Goal: Transaction & Acquisition: Purchase product/service

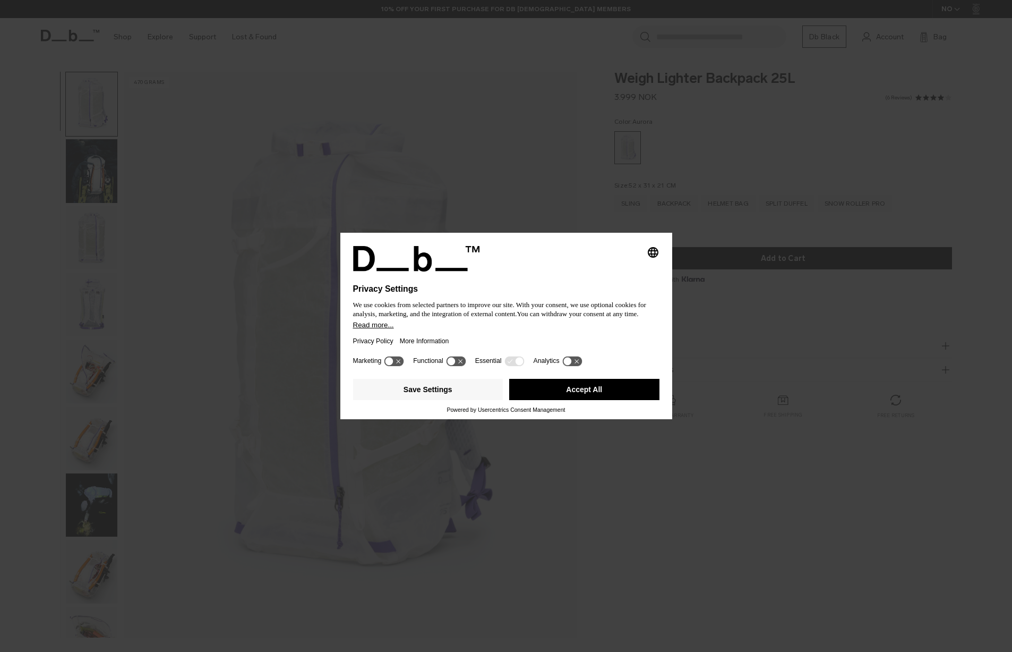
click at [573, 394] on button "Accept All" at bounding box center [584, 389] width 150 height 21
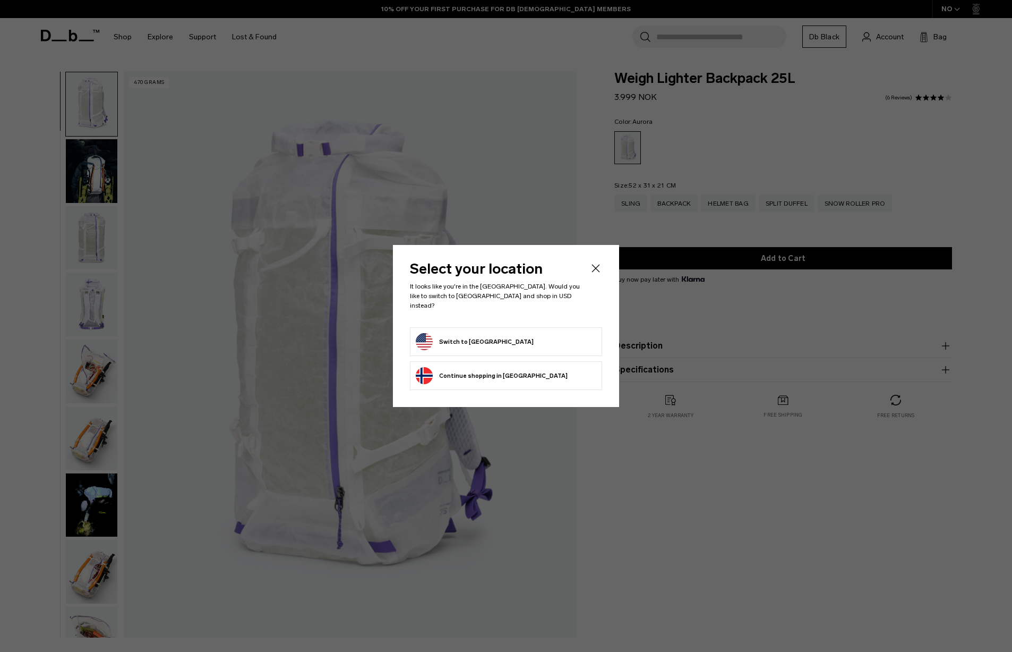
click at [490, 333] on button "Switch to United States" at bounding box center [475, 341] width 118 height 17
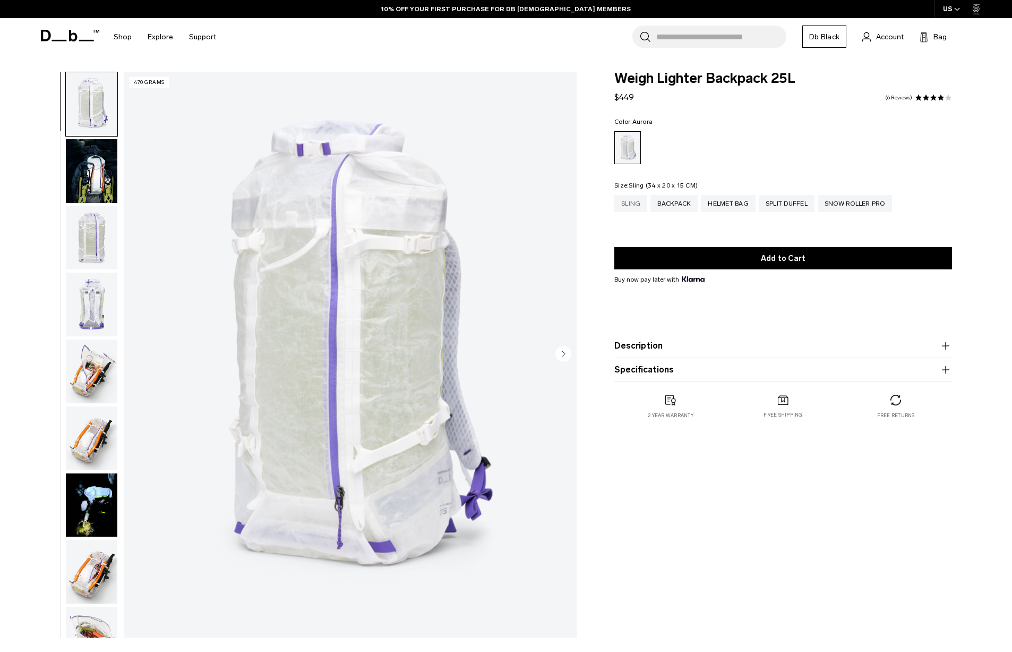
click at [632, 204] on div "Sling" at bounding box center [630, 203] width 33 height 17
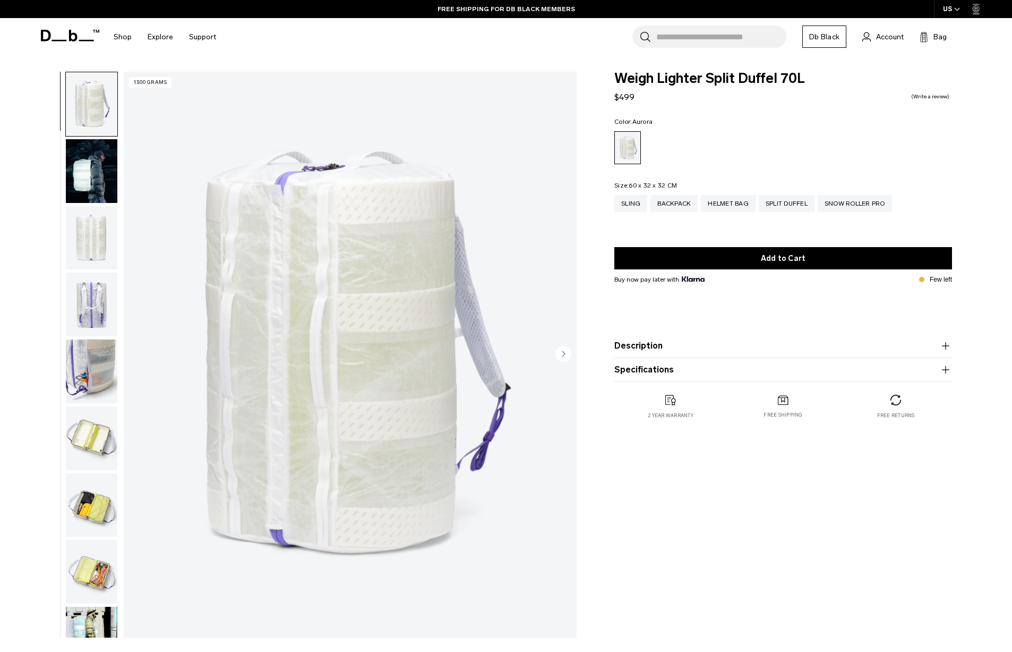
click at [88, 176] on img "button" at bounding box center [92, 171] width 52 height 64
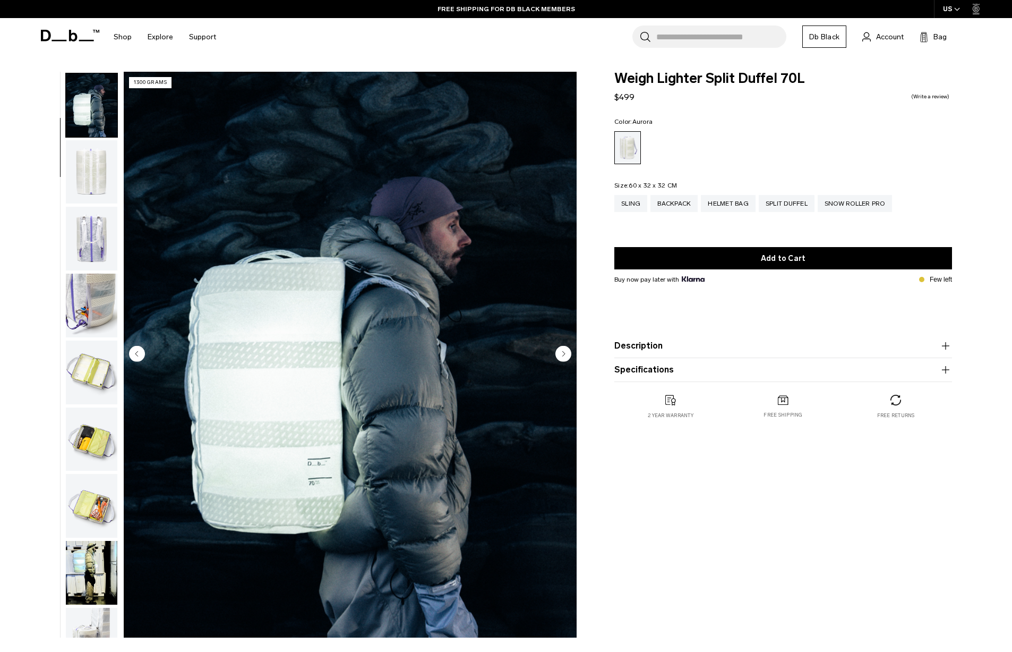
scroll to position [67, 0]
click at [88, 259] on img "button" at bounding box center [92, 237] width 52 height 64
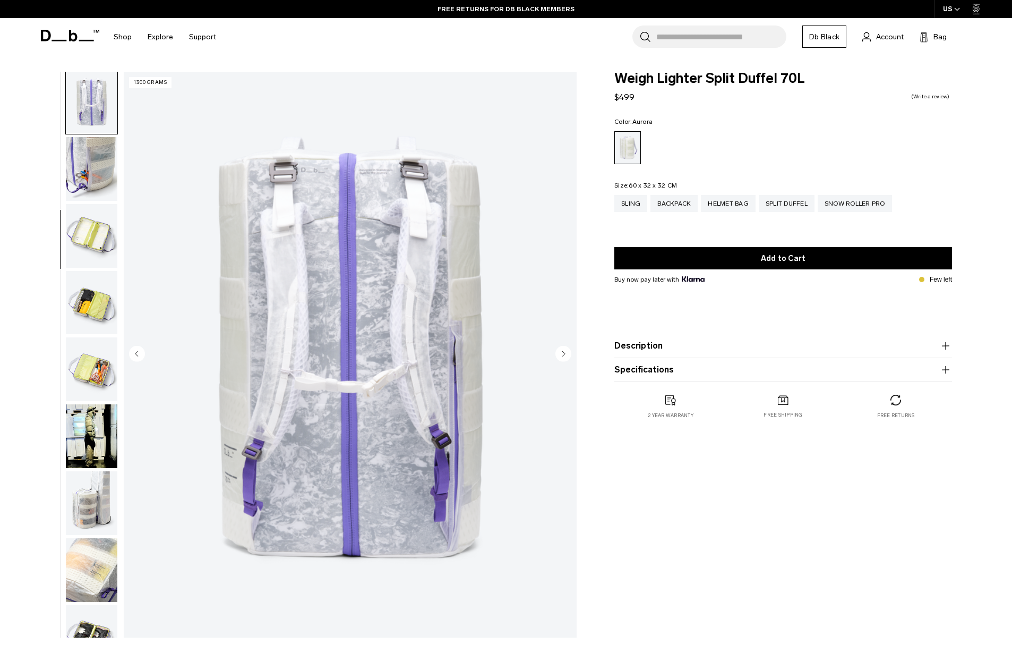
click at [87, 246] on img "button" at bounding box center [92, 236] width 52 height 64
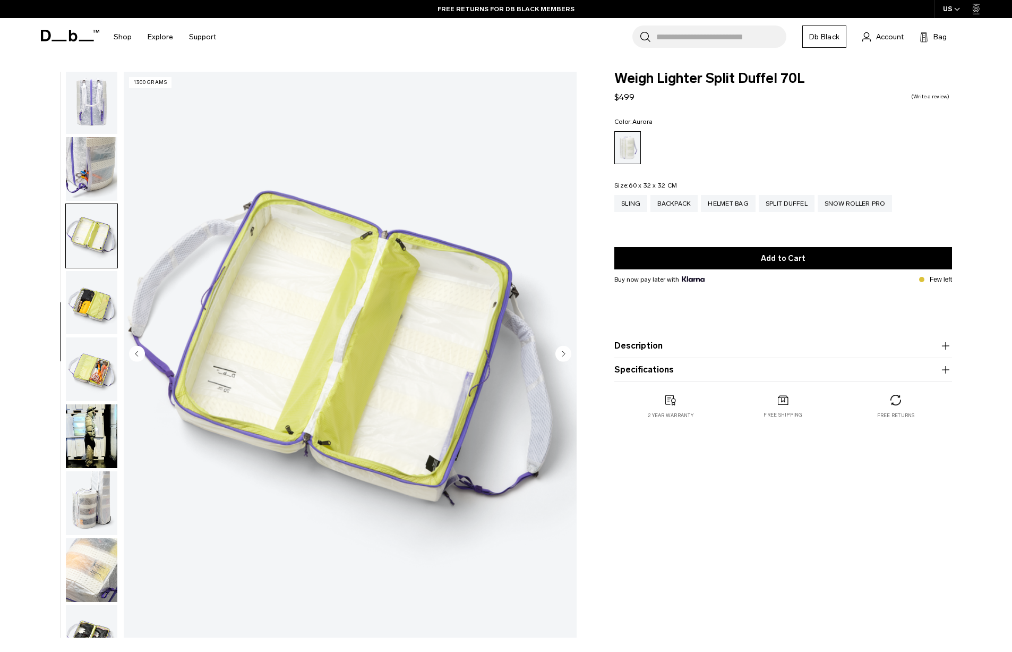
scroll to position [243, 0]
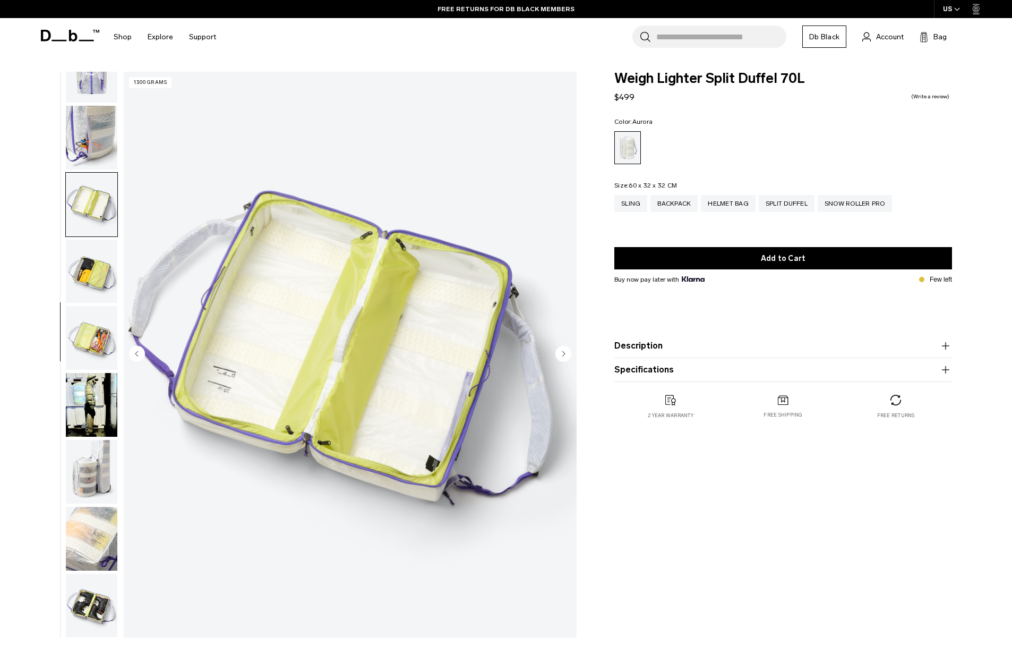
click at [87, 246] on img "button" at bounding box center [92, 271] width 52 height 64
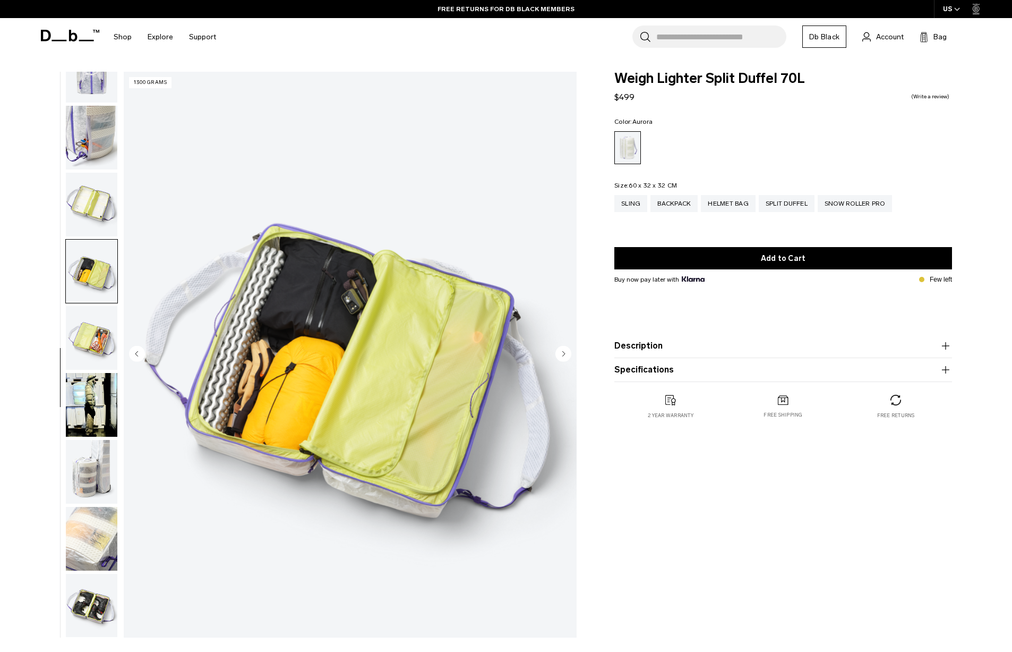
click at [73, 344] on img "button" at bounding box center [92, 338] width 52 height 64
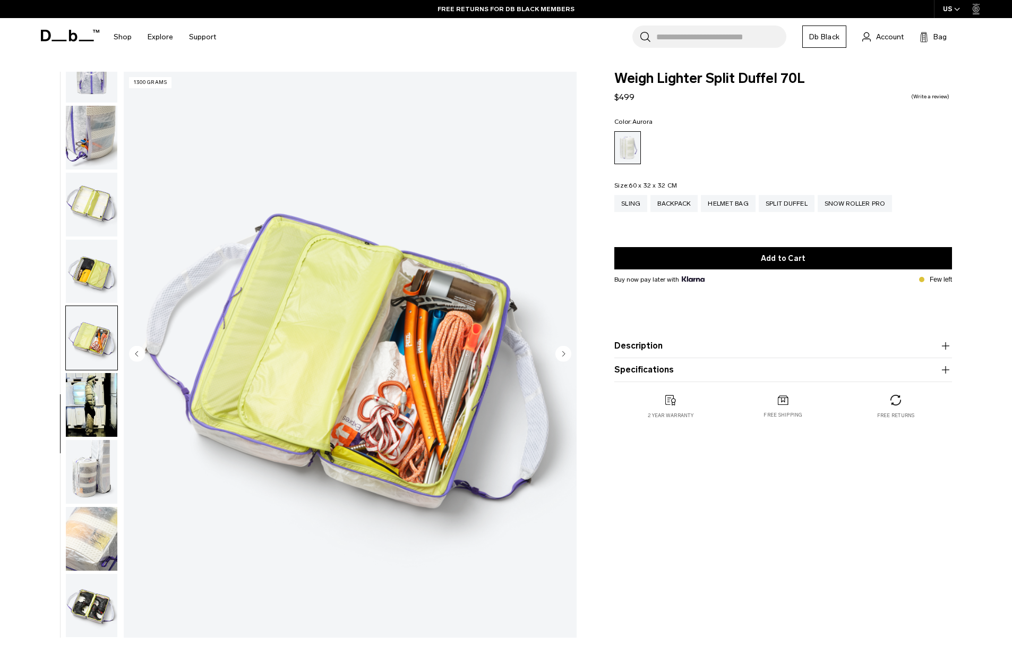
click at [83, 397] on img "button" at bounding box center [92, 405] width 52 height 64
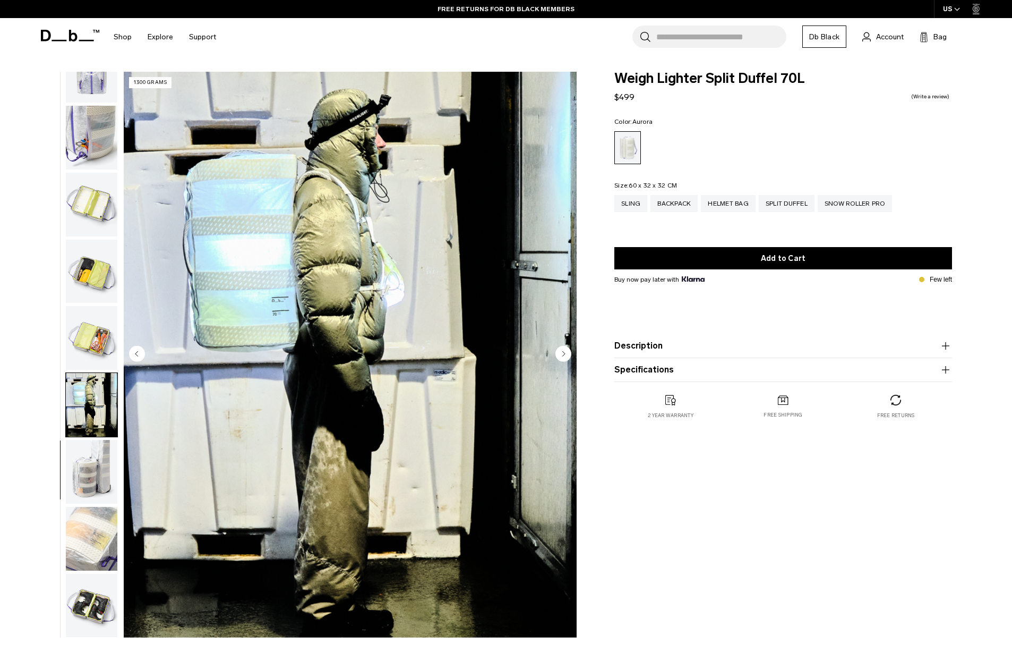
click at [90, 464] on img "button" at bounding box center [92, 472] width 52 height 64
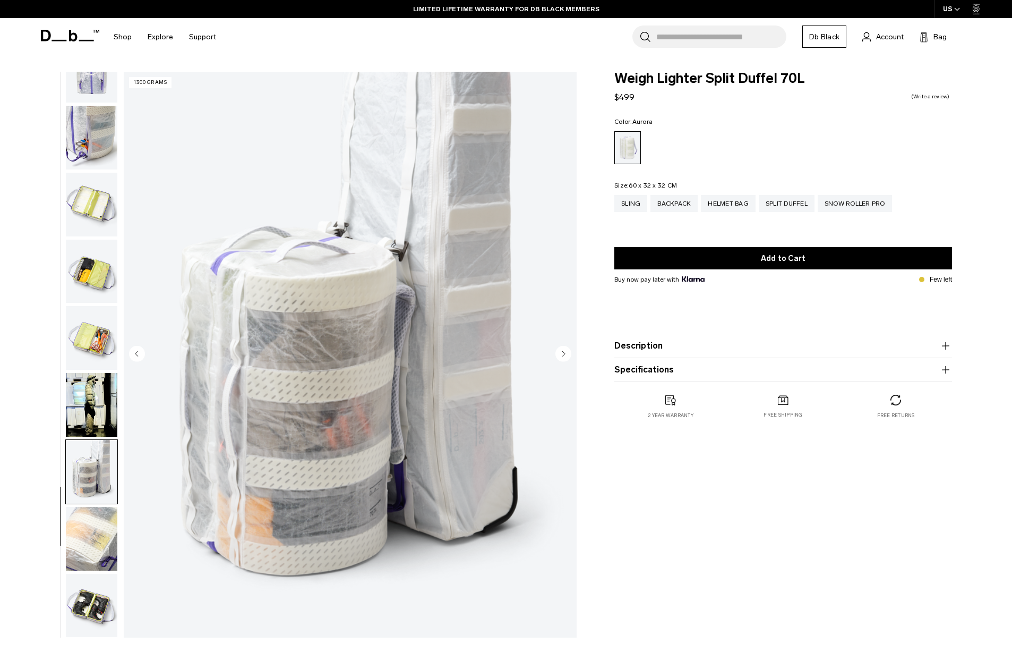
click at [105, 538] on img "button" at bounding box center [92, 539] width 52 height 64
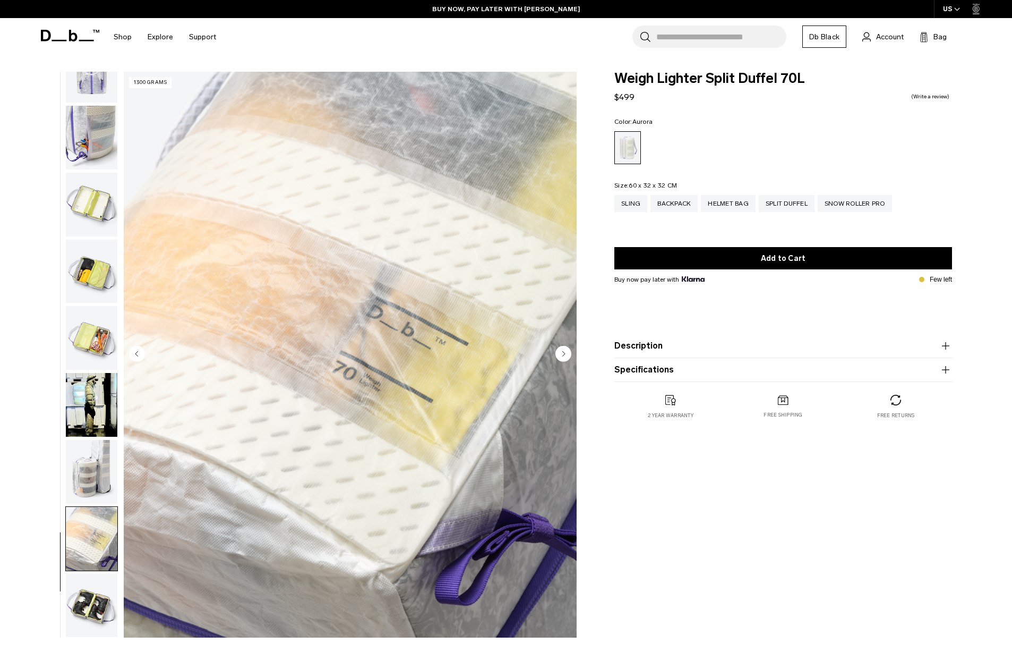
scroll to position [0, 0]
click at [641, 342] on button "Description" at bounding box center [783, 345] width 338 height 13
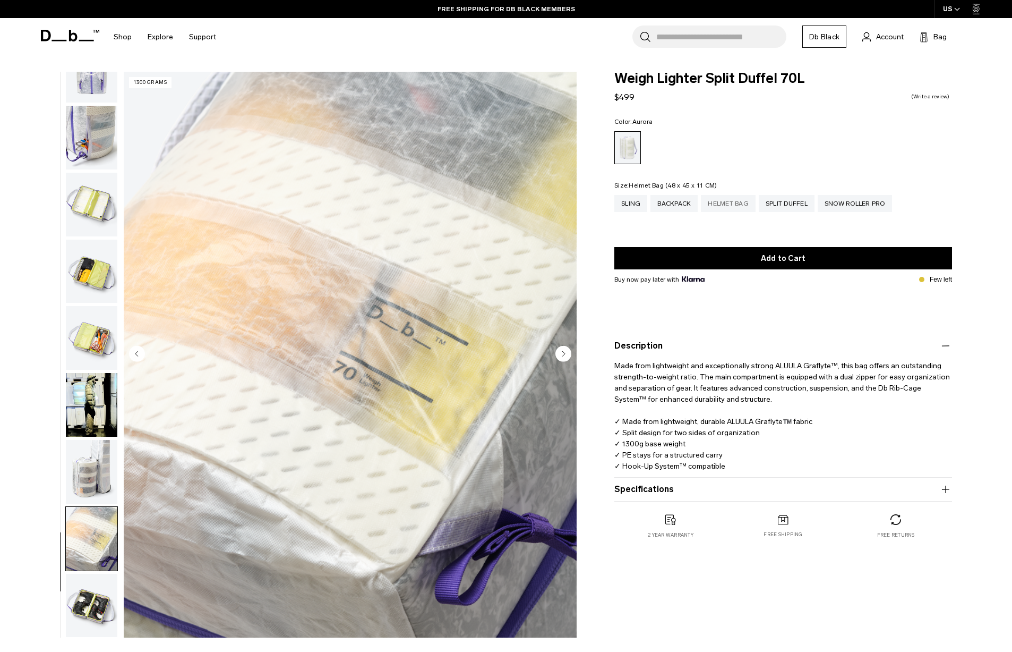
click at [716, 198] on div "Helmet Bag" at bounding box center [728, 203] width 55 height 17
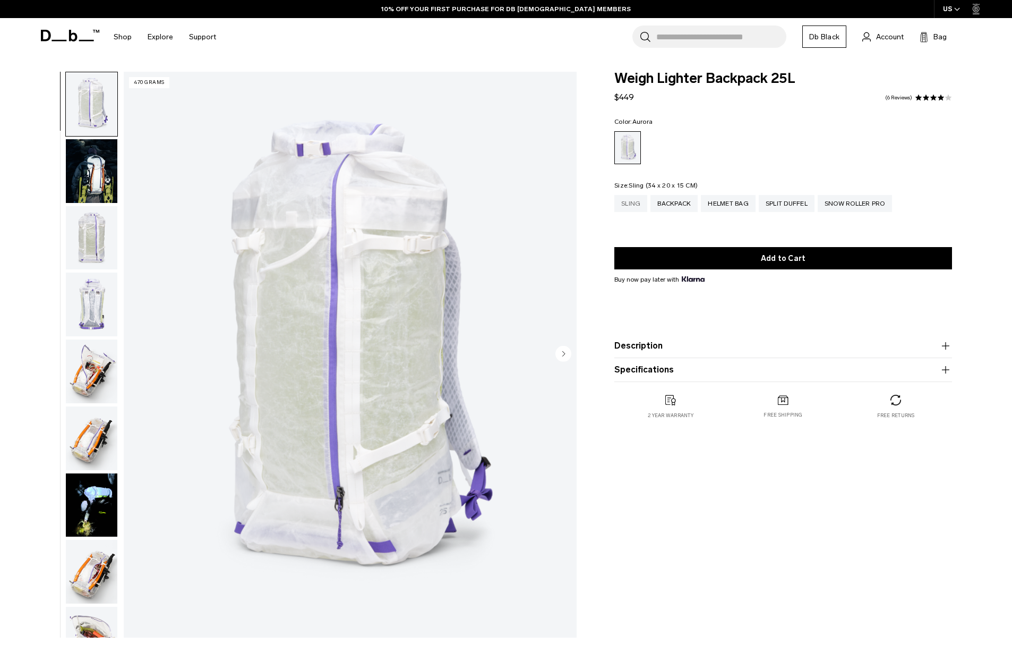
click at [633, 208] on div "Sling" at bounding box center [630, 203] width 33 height 17
click at [97, 379] on img "button" at bounding box center [92, 371] width 52 height 64
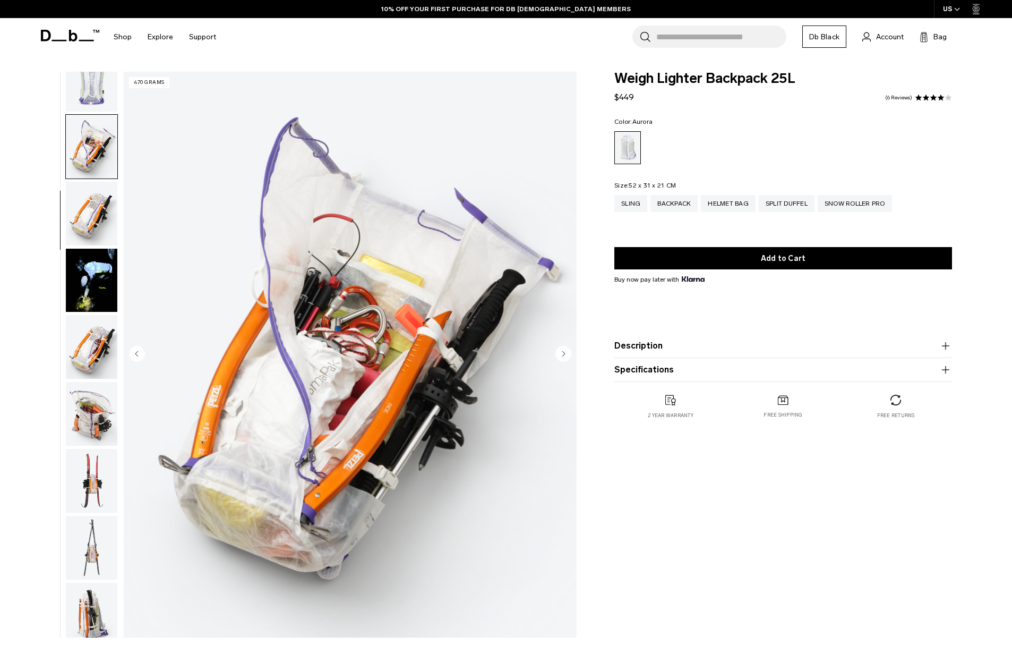
scroll to position [269, 0]
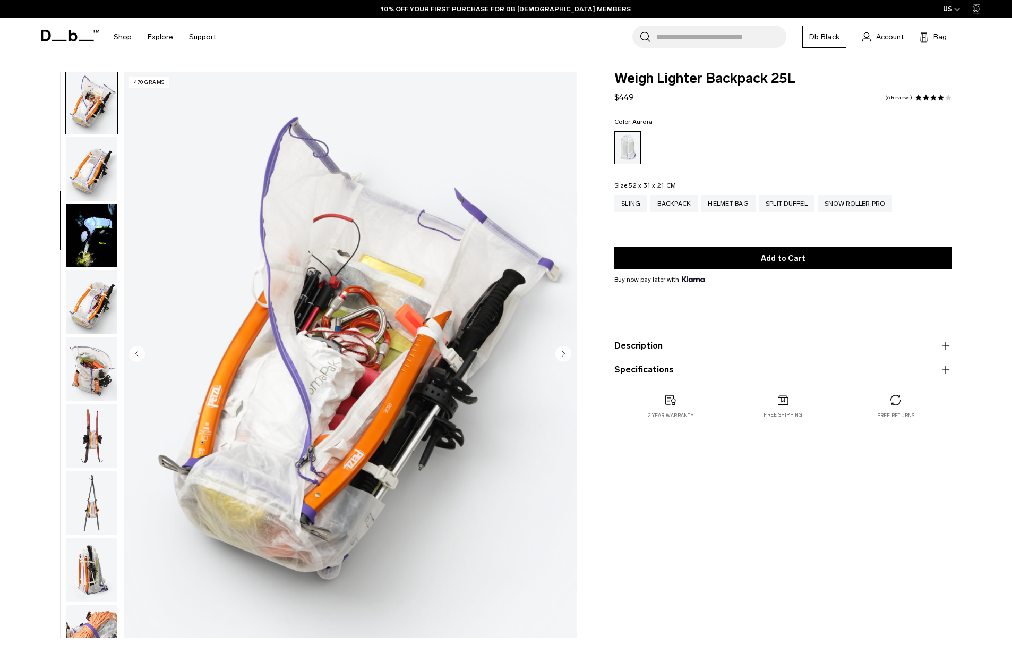
click at [94, 303] on img "button" at bounding box center [92, 302] width 52 height 64
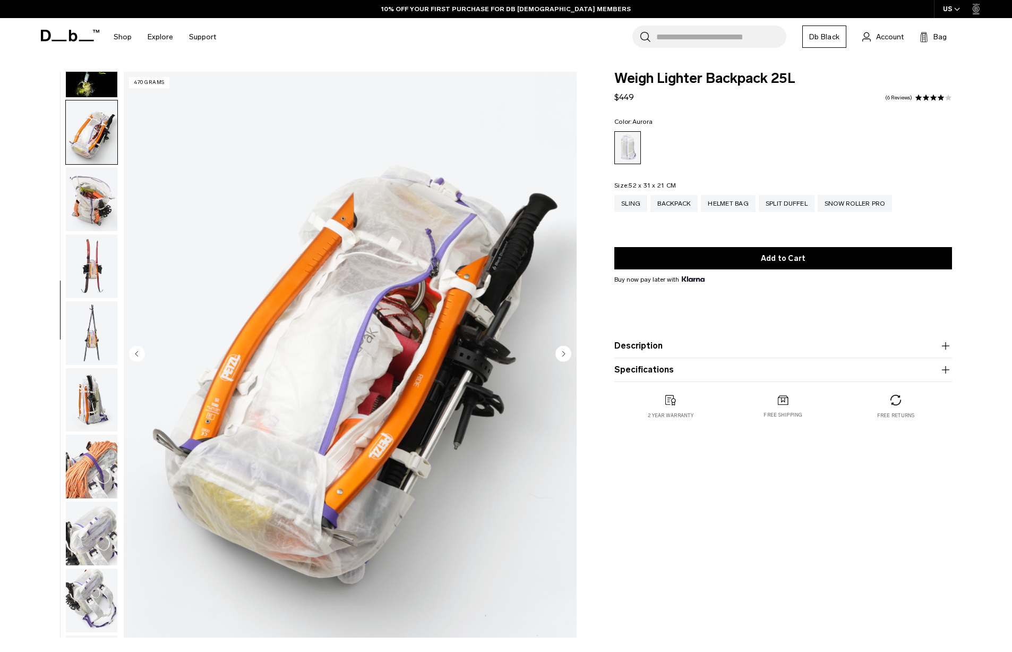
scroll to position [471, 0]
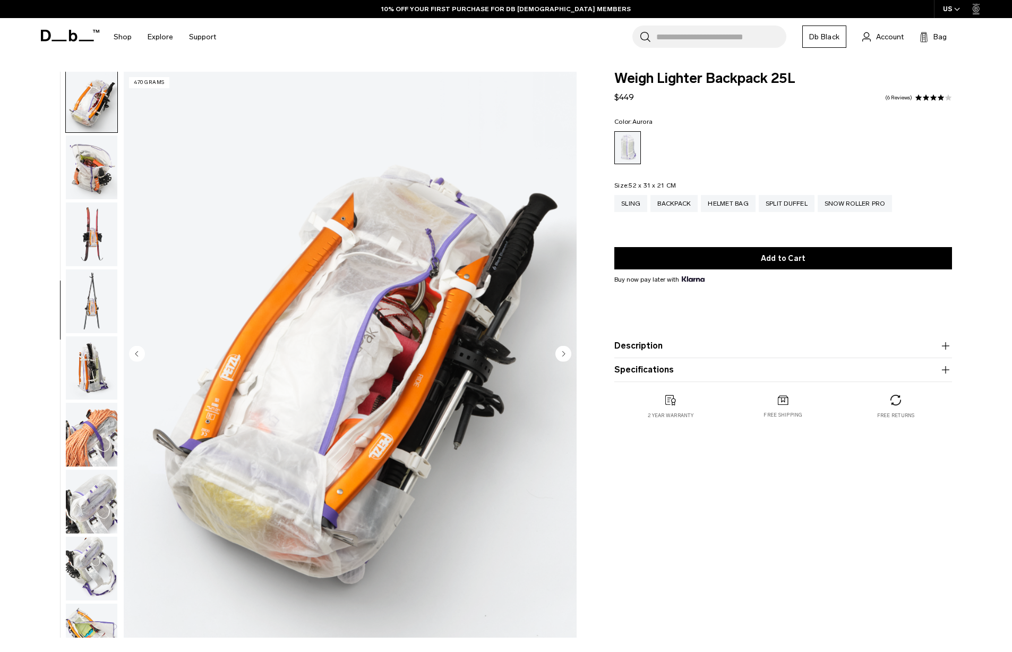
click at [96, 345] on img "button" at bounding box center [92, 368] width 52 height 64
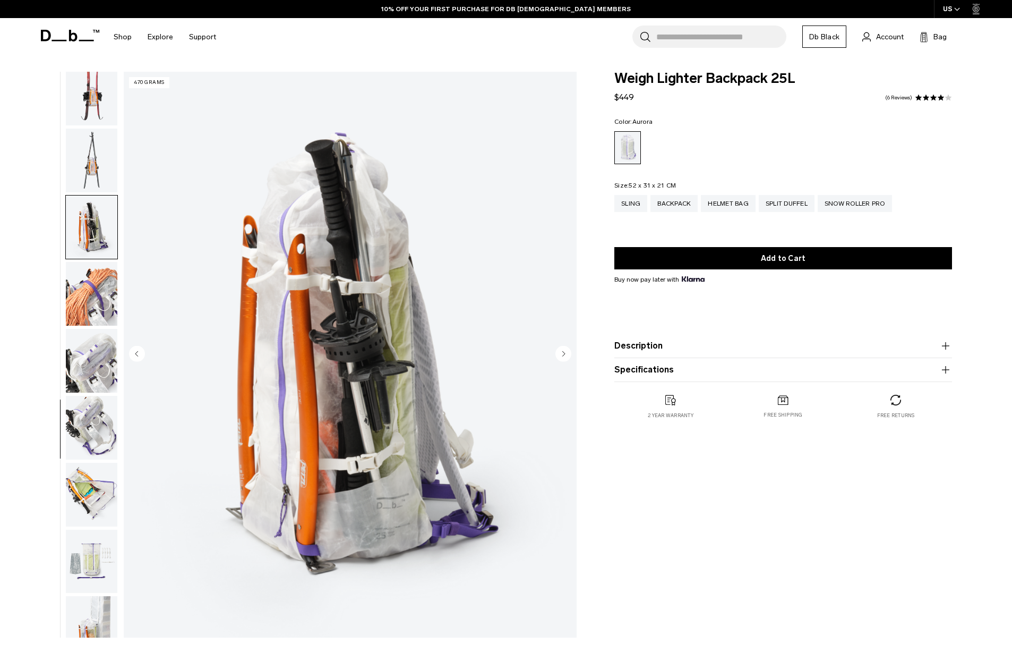
scroll to position [644, 0]
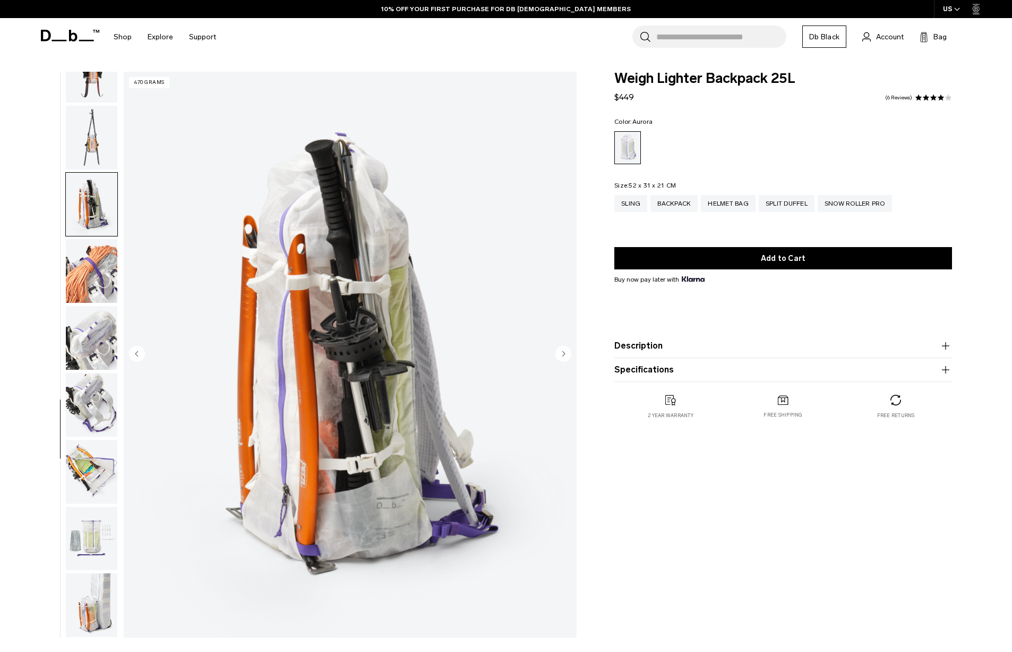
click at [92, 299] on img "button" at bounding box center [92, 271] width 52 height 64
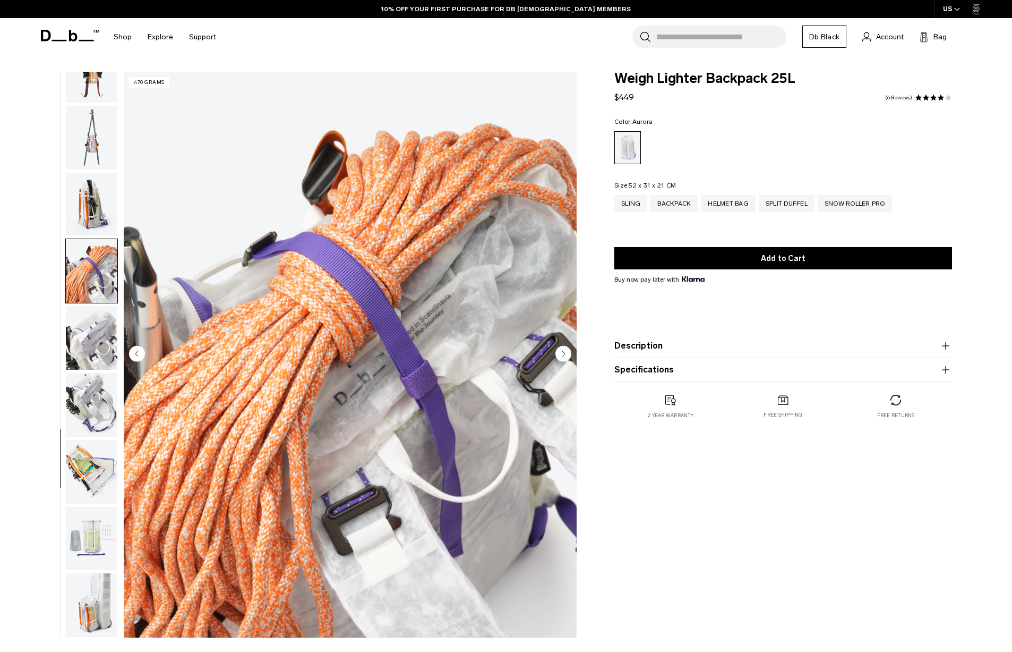
click at [715, 144] on ul at bounding box center [783, 147] width 338 height 33
click at [627, 200] on div "Sling" at bounding box center [630, 203] width 33 height 17
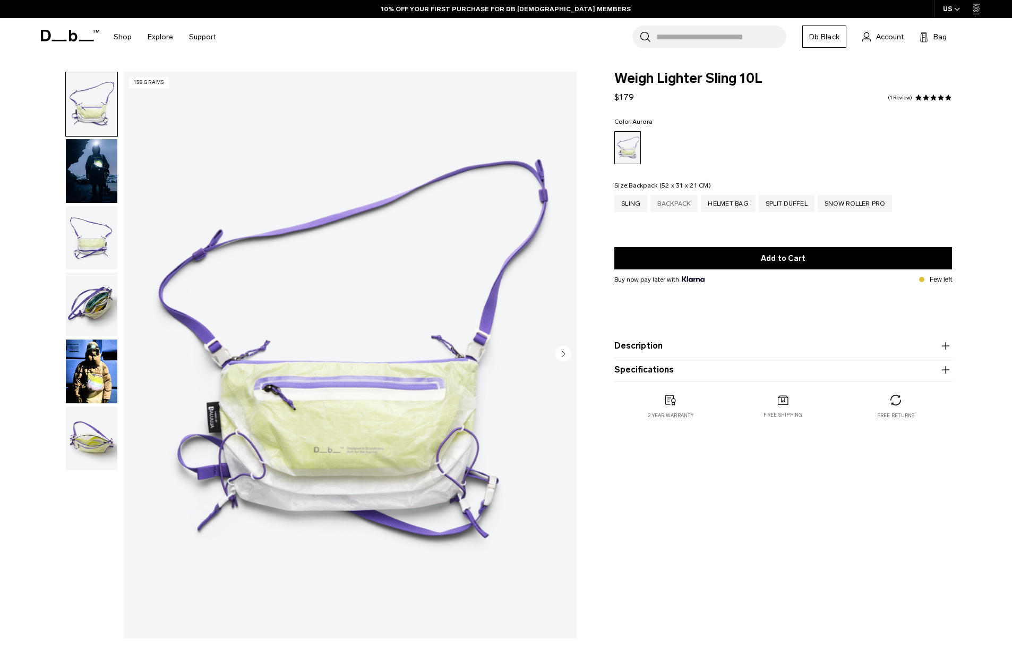
click at [671, 200] on div "Backpack" at bounding box center [673, 203] width 47 height 17
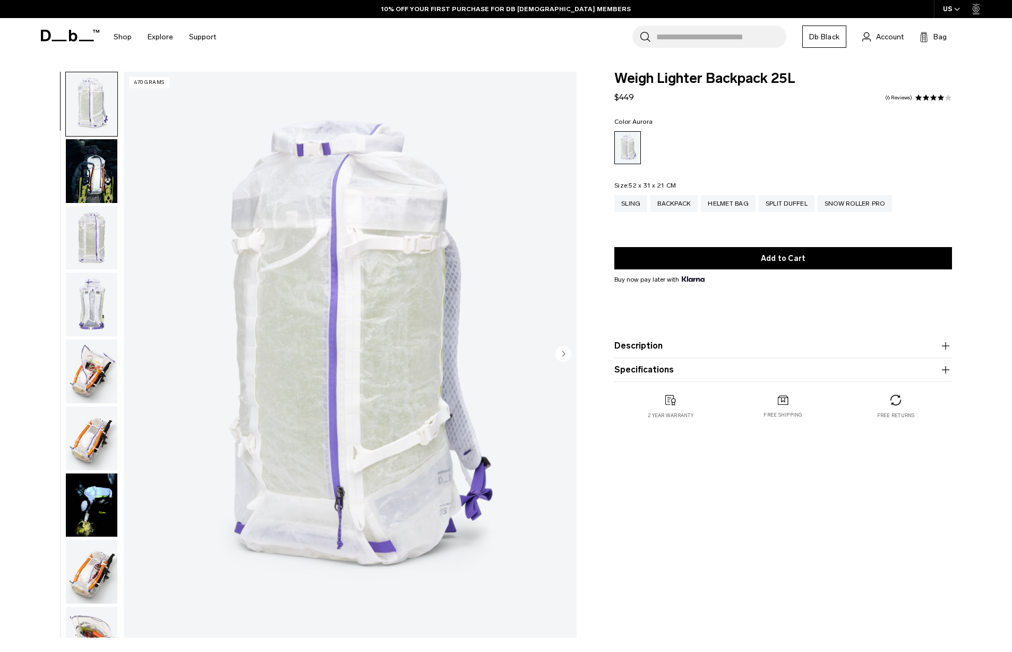
click at [113, 175] on img "button" at bounding box center [92, 171] width 52 height 64
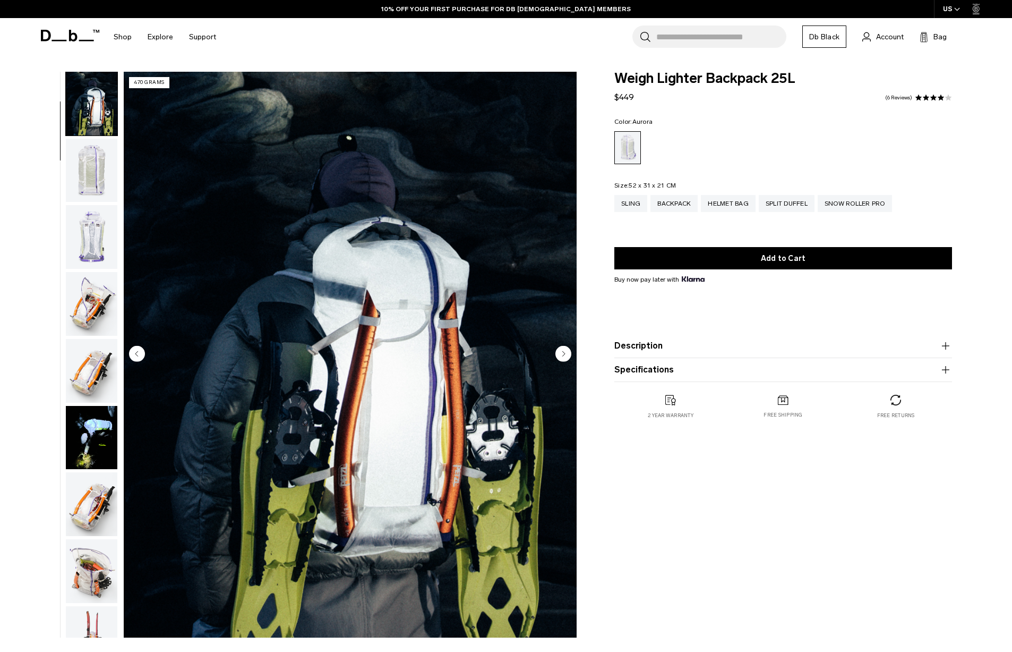
click at [92, 242] on img "button" at bounding box center [92, 237] width 52 height 64
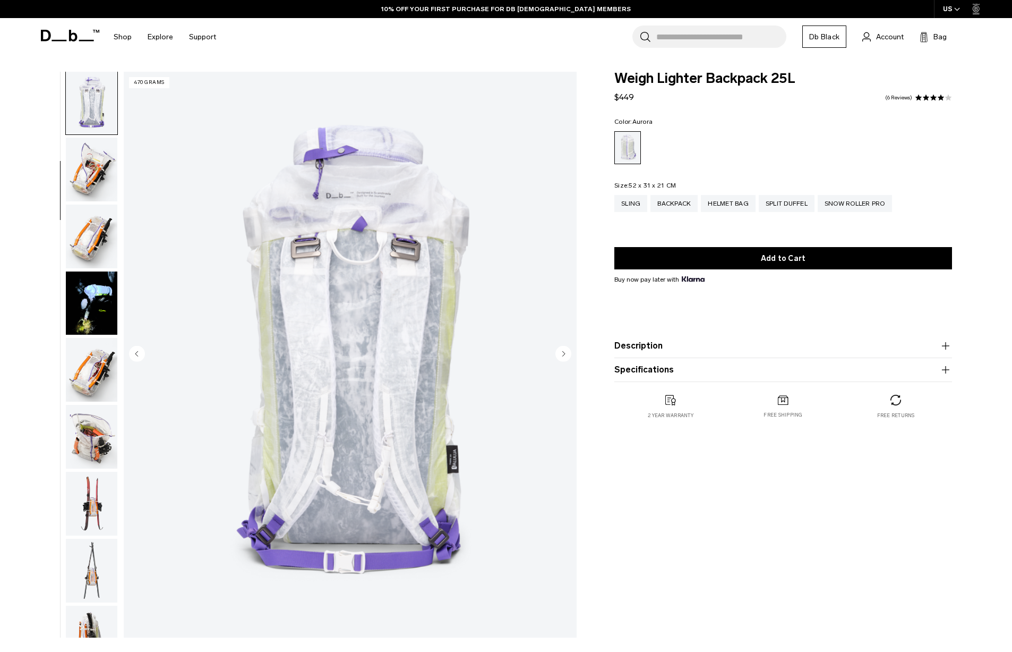
click at [92, 229] on img "button" at bounding box center [92, 236] width 52 height 64
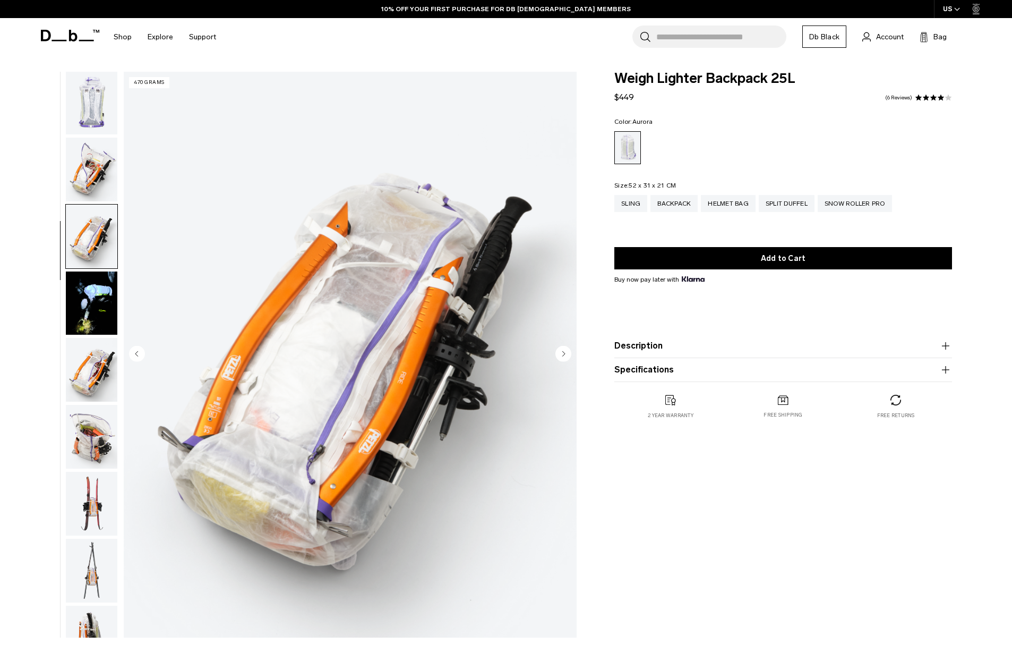
scroll to position [337, 0]
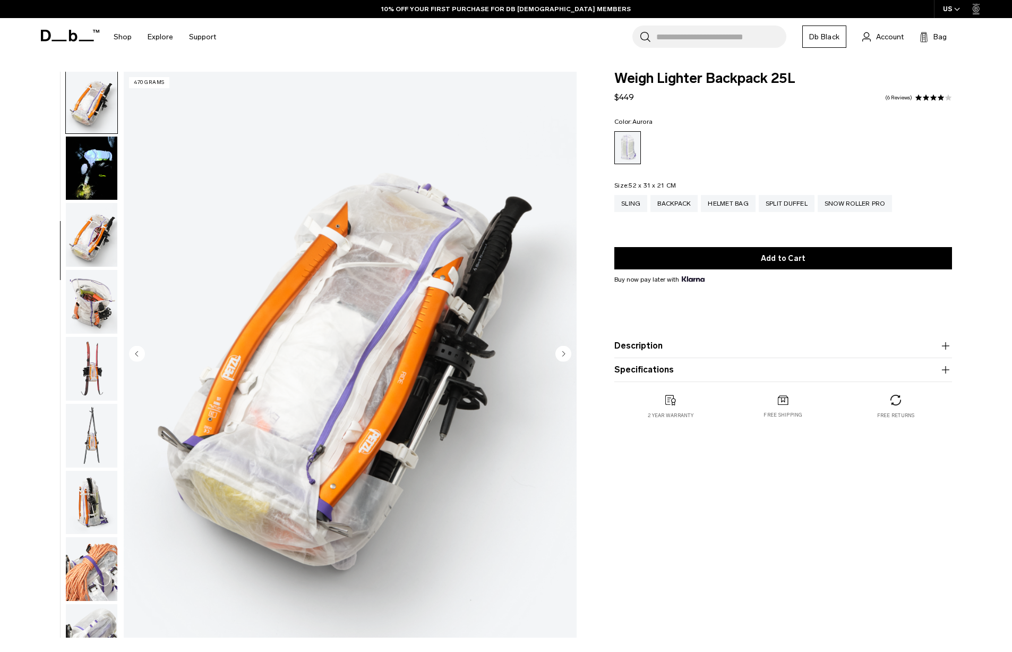
click at [97, 242] on img "button" at bounding box center [92, 235] width 52 height 64
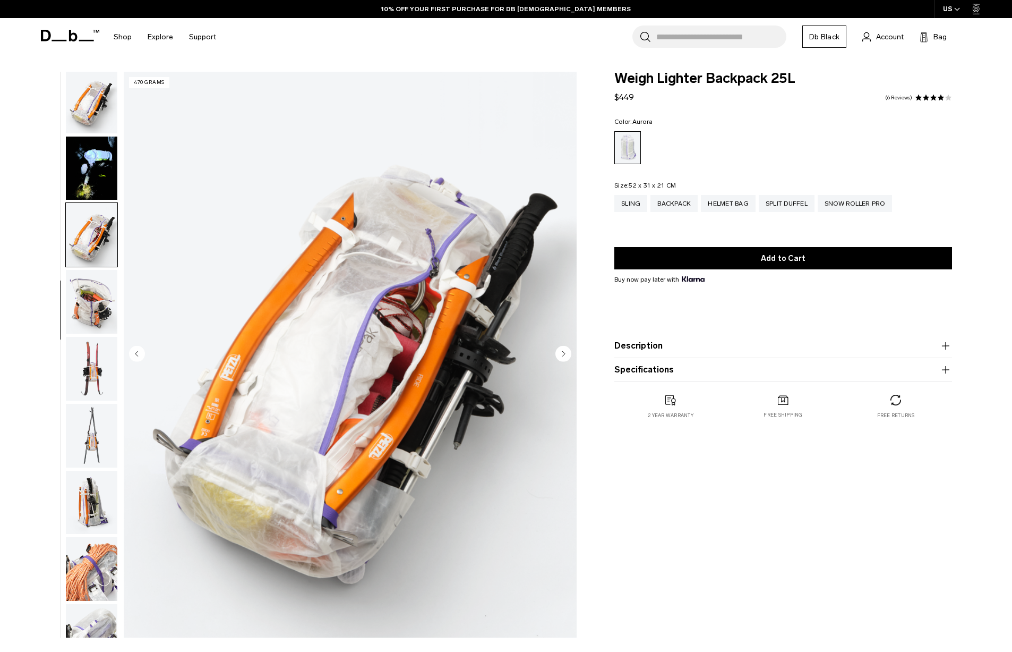
scroll to position [471, 0]
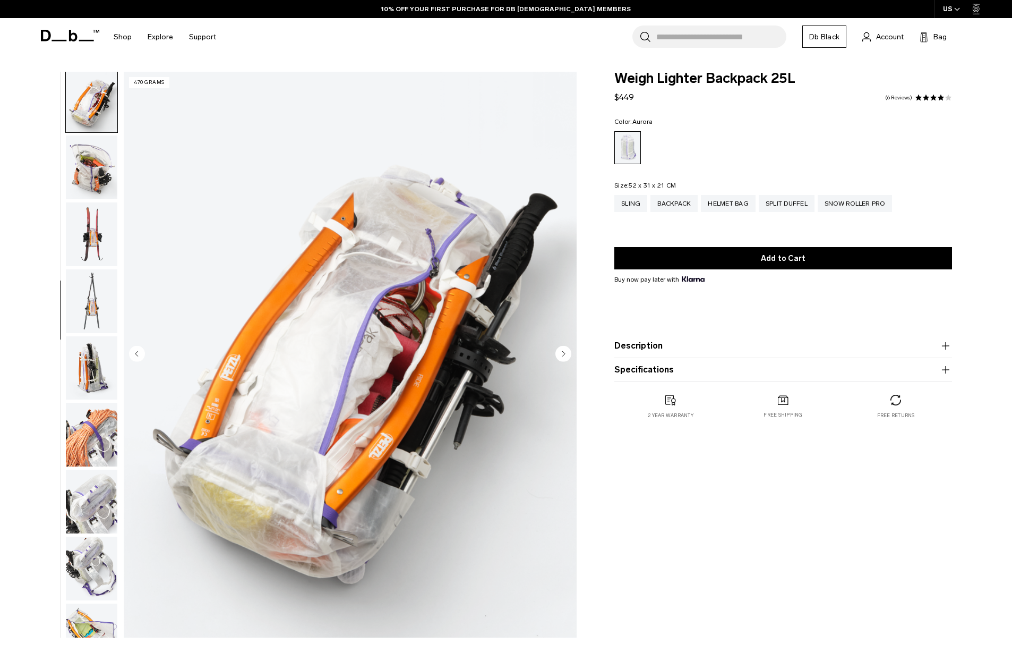
click at [88, 179] on img "button" at bounding box center [92, 167] width 52 height 64
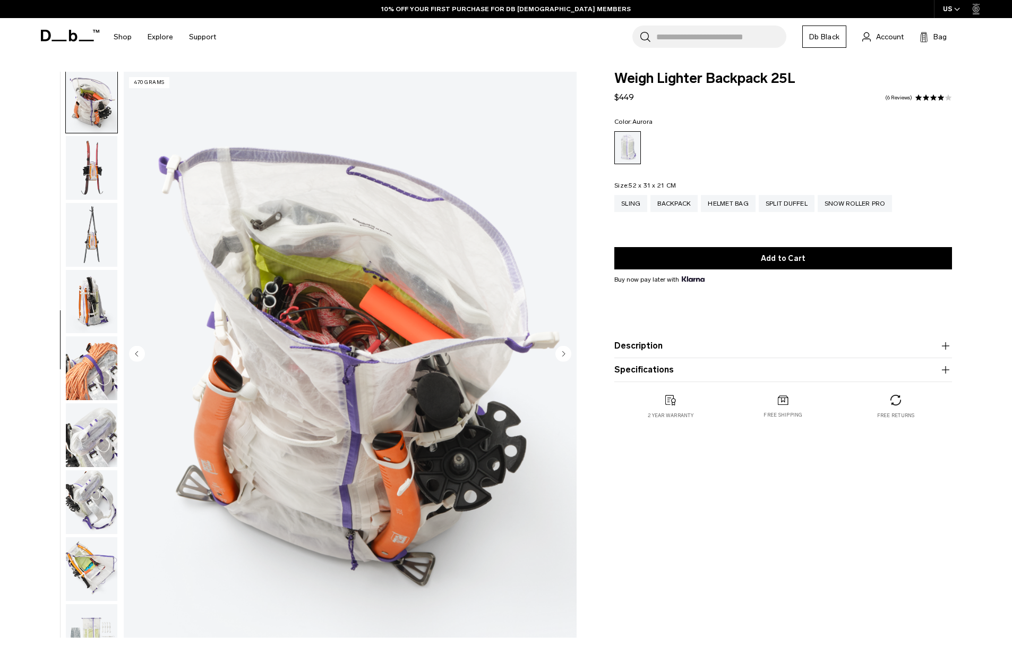
scroll to position [538, 0]
click at [87, 219] on img "button" at bounding box center [92, 234] width 52 height 64
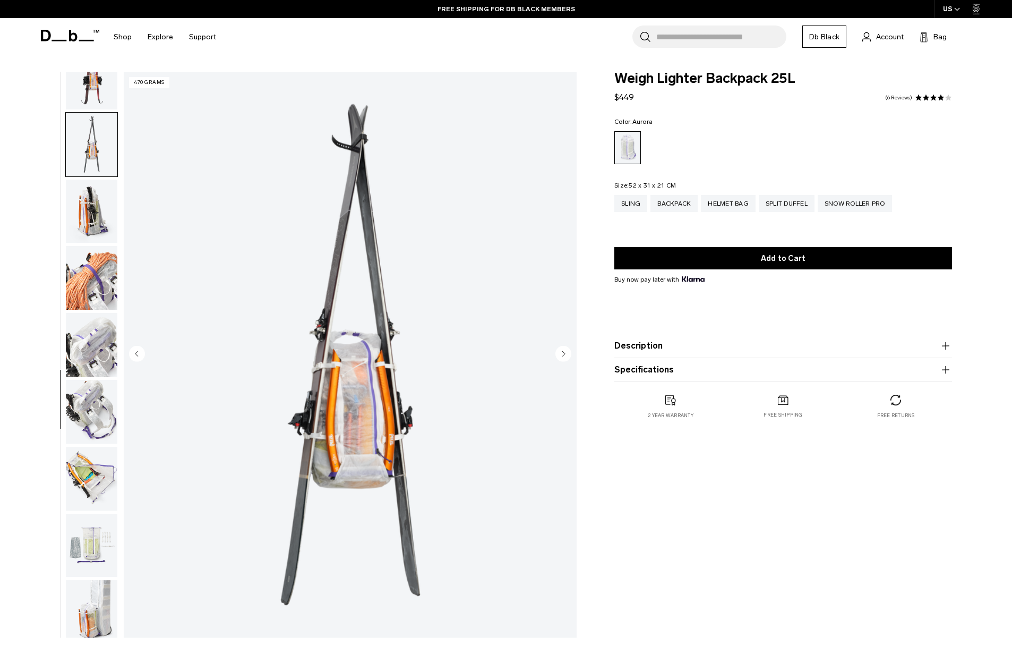
scroll to position [644, 0]
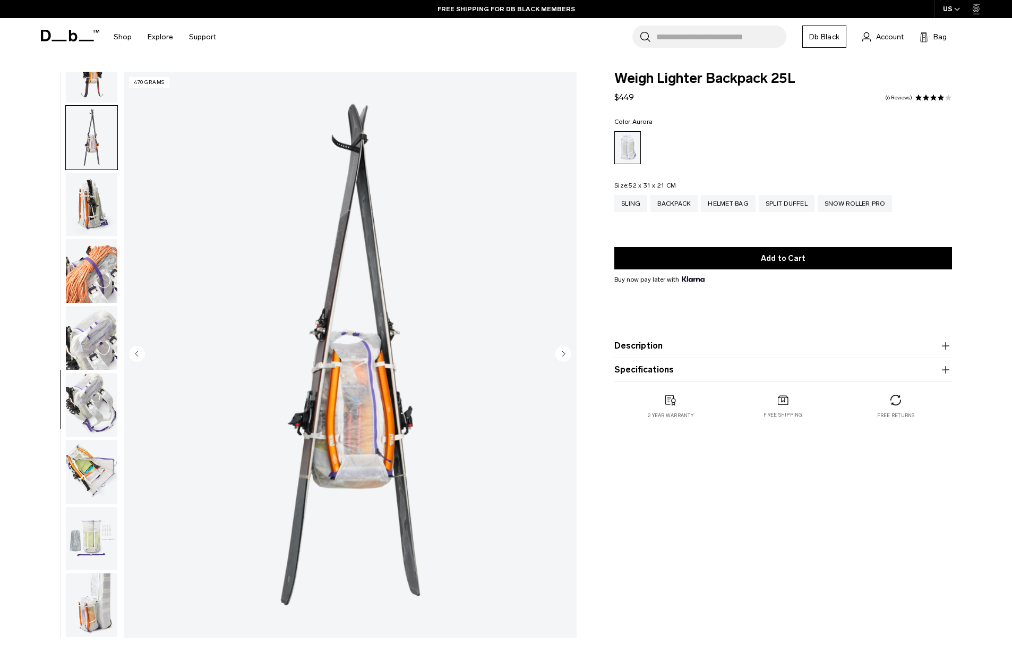
click at [87, 201] on img "button" at bounding box center [92, 205] width 52 height 64
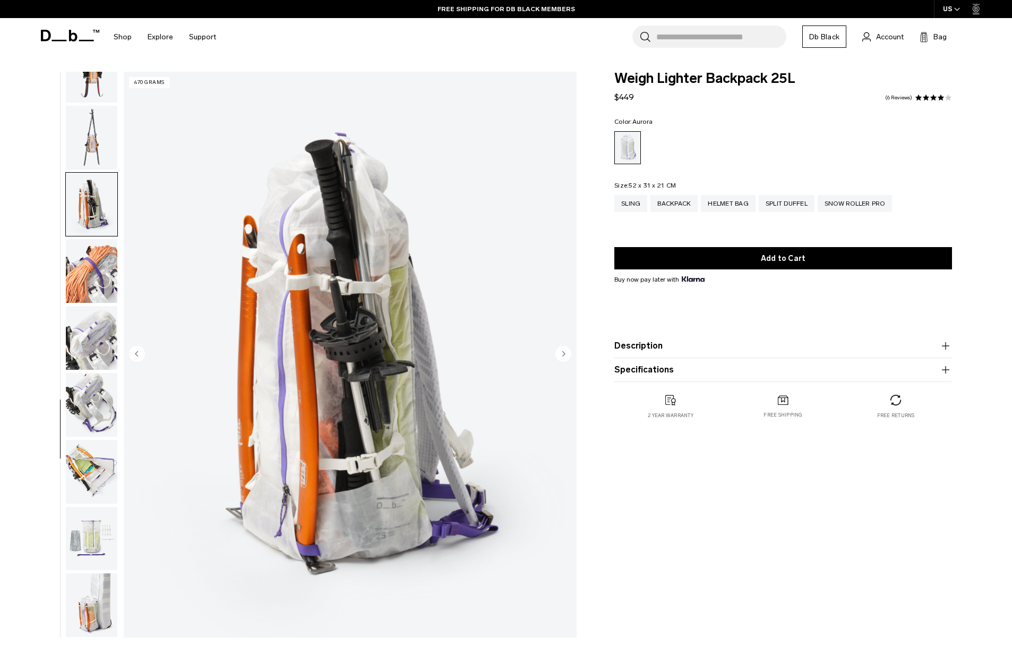
click at [82, 248] on img "button" at bounding box center [92, 271] width 52 height 64
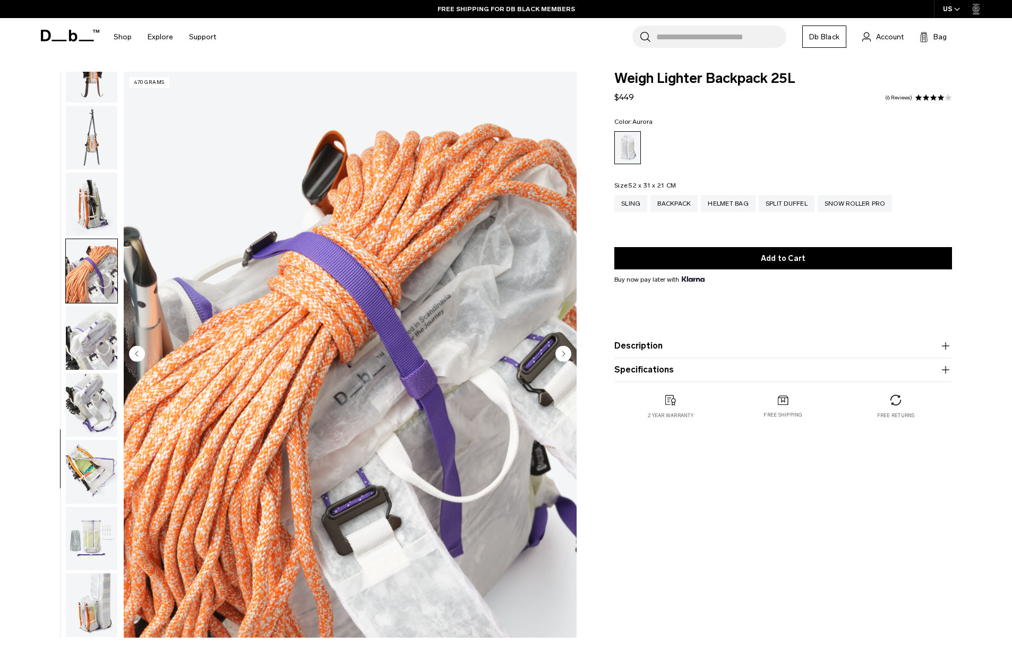
click at [96, 342] on img "button" at bounding box center [92, 338] width 52 height 64
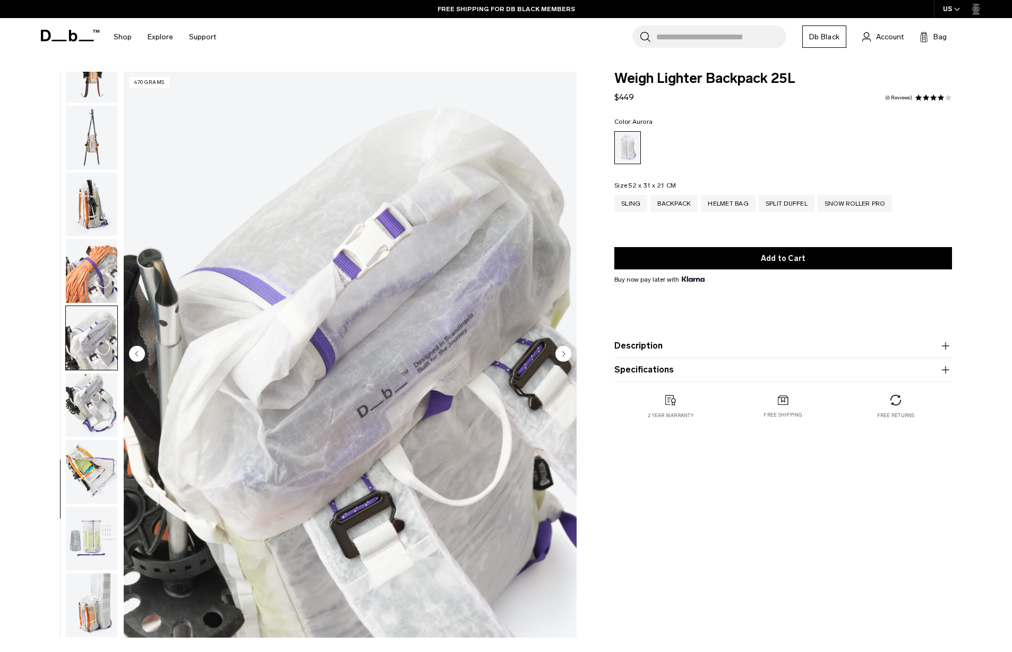
click at [92, 403] on img "button" at bounding box center [92, 405] width 52 height 64
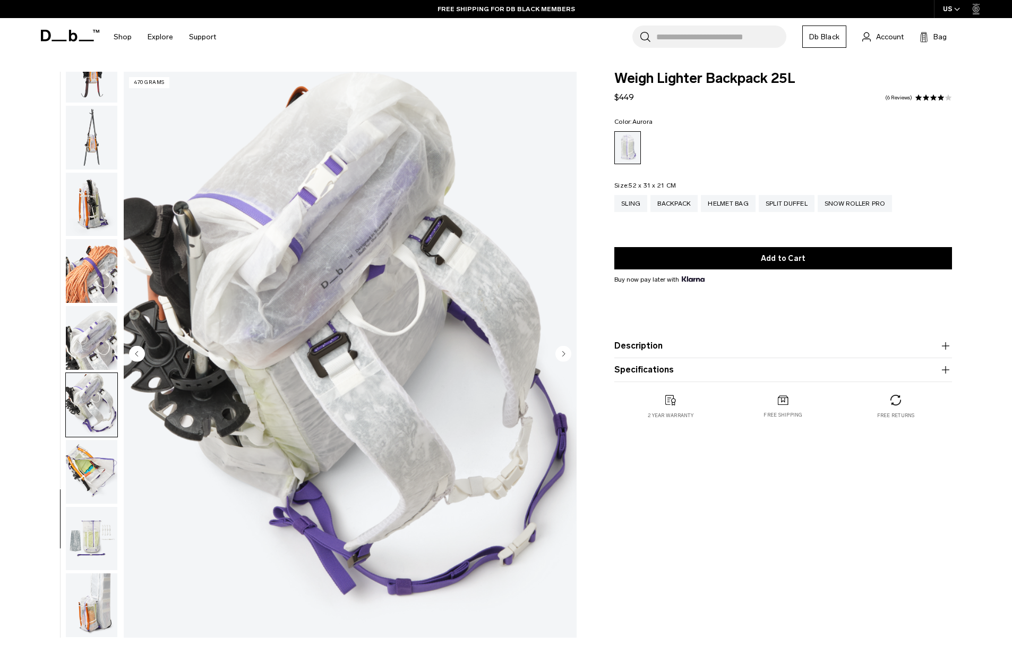
click at [85, 449] on img "button" at bounding box center [92, 472] width 52 height 64
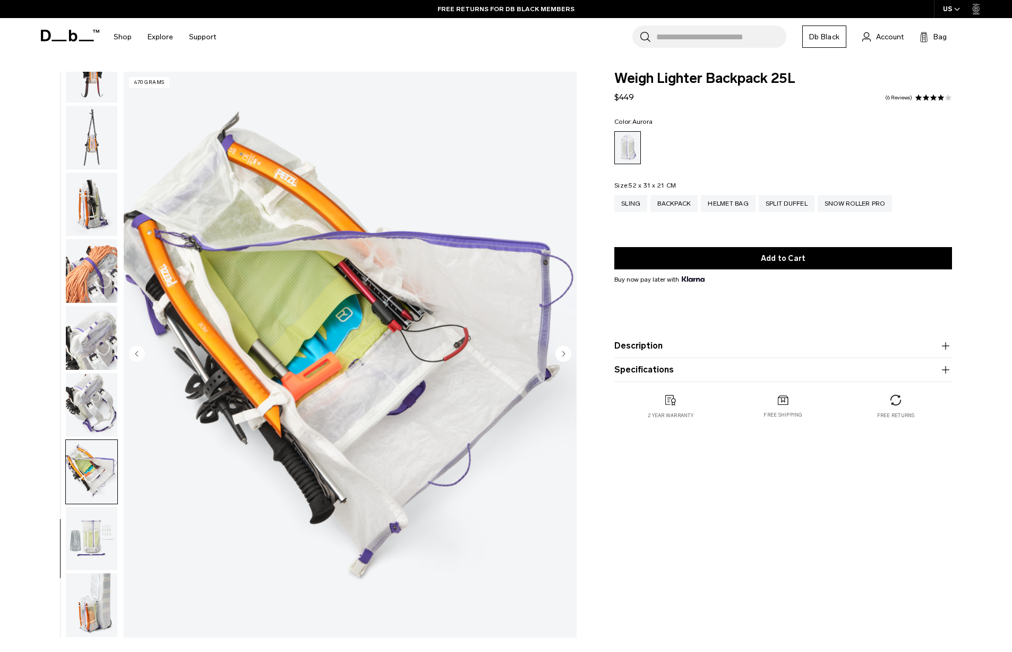
click at [96, 446] on img "button" at bounding box center [92, 472] width 52 height 64
click at [107, 375] on img "button" at bounding box center [92, 405] width 52 height 64
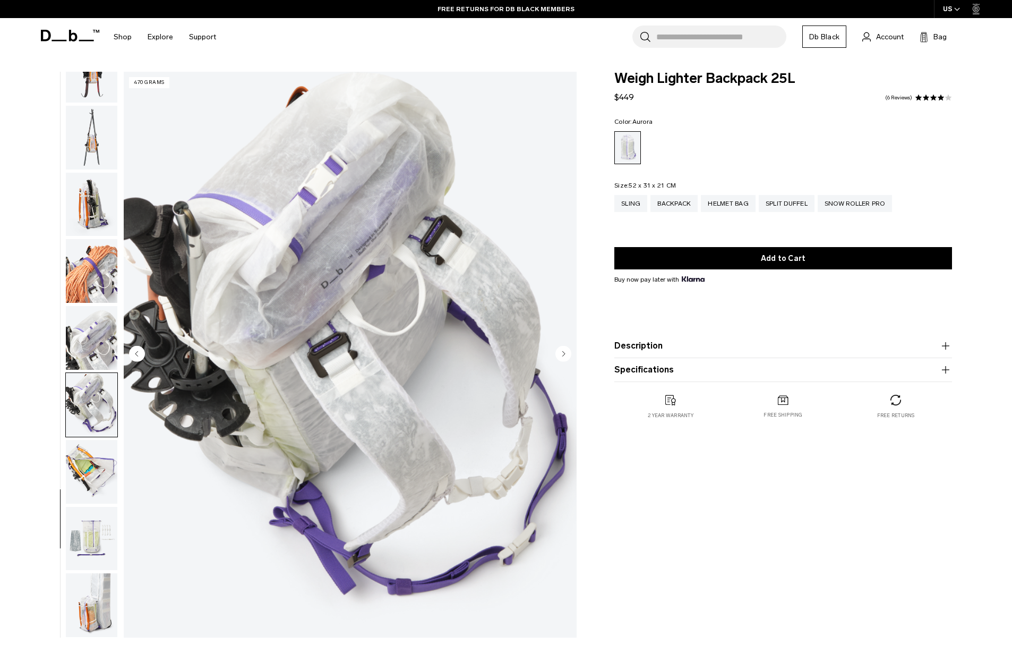
click at [93, 332] on img "button" at bounding box center [92, 338] width 52 height 64
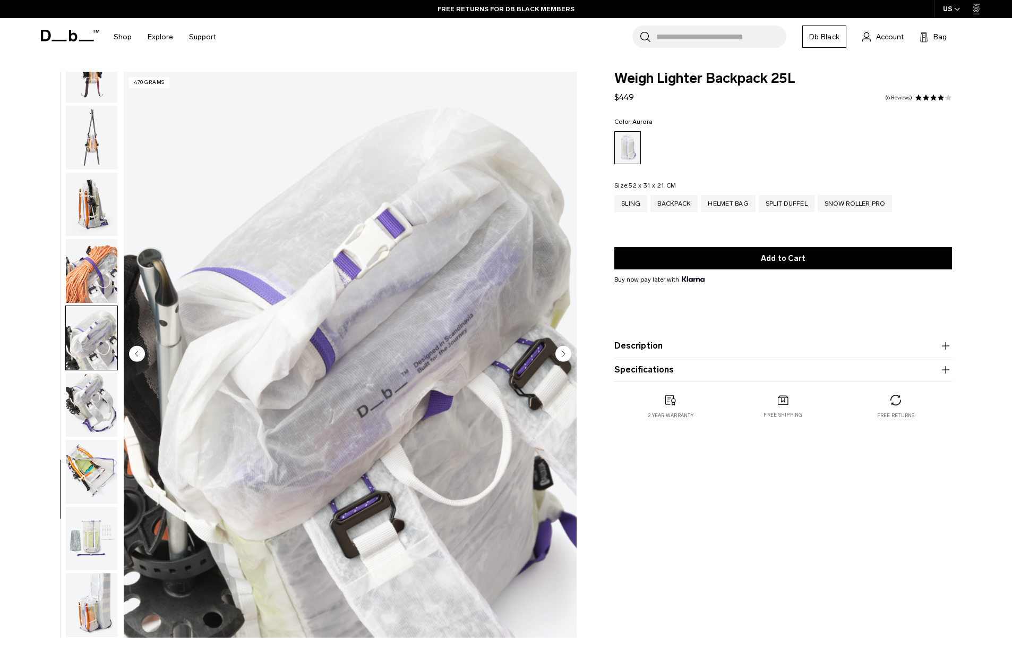
scroll to position [0, 0]
